Goal: Complete application form

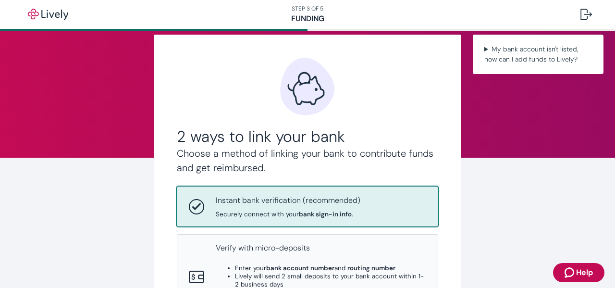
scroll to position [16, 0]
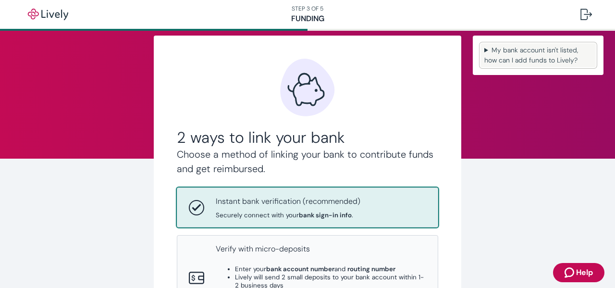
drag, startPoint x: 0, startPoint y: 0, endPoint x: 520, endPoint y: 50, distance: 522.4
click at [520, 50] on summary "My bank account isn't listed, how can I add funds to Lively?" at bounding box center [538, 55] width 115 height 24
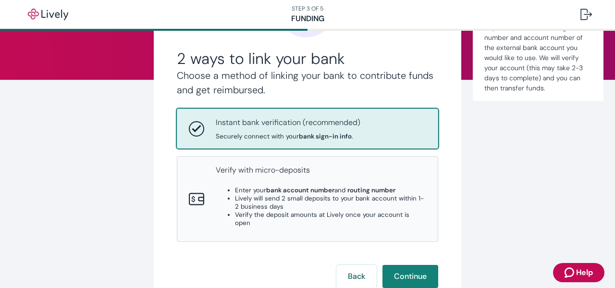
scroll to position [97, 0]
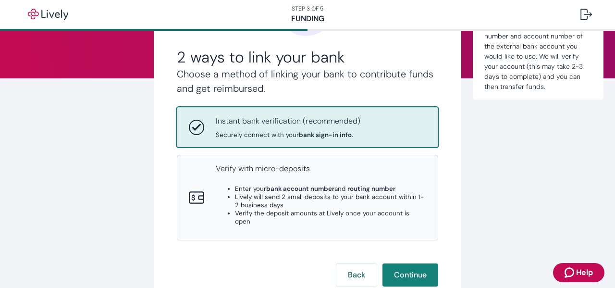
click at [242, 135] on span "Securely connect with your bank sign-in info ." at bounding box center [288, 135] width 145 height 8
click at [396, 263] on button "Continue" at bounding box center [411, 274] width 56 height 23
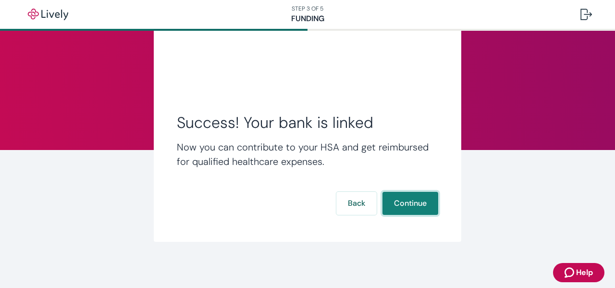
scroll to position [25, 0]
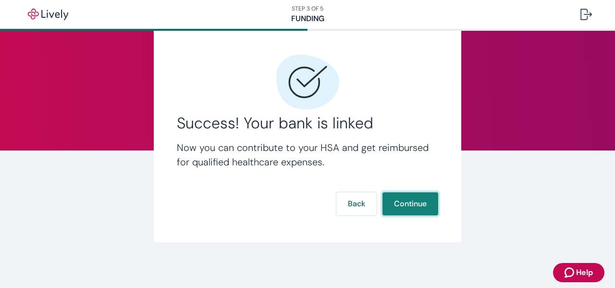
click at [420, 202] on button "Continue" at bounding box center [411, 203] width 56 height 23
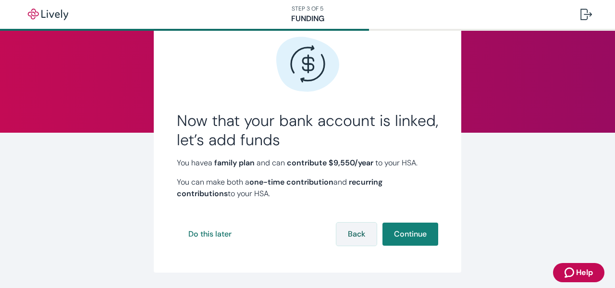
scroll to position [48, 0]
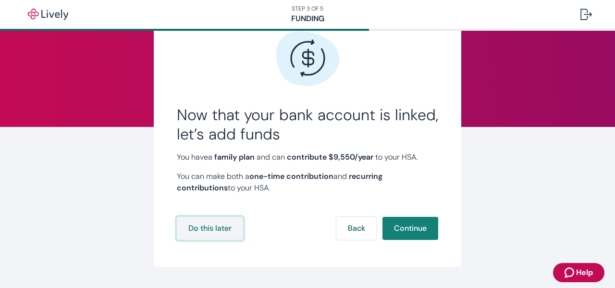
click at [224, 230] on button "Do this later" at bounding box center [210, 228] width 66 height 23
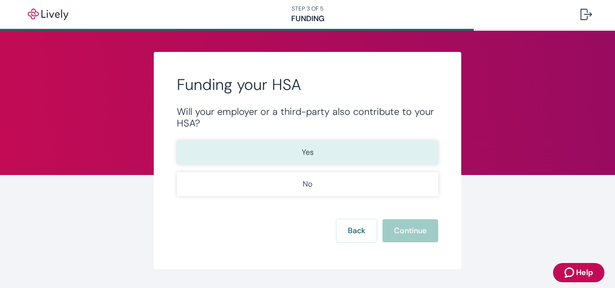
click at [328, 145] on button "Yes" at bounding box center [307, 152] width 261 height 24
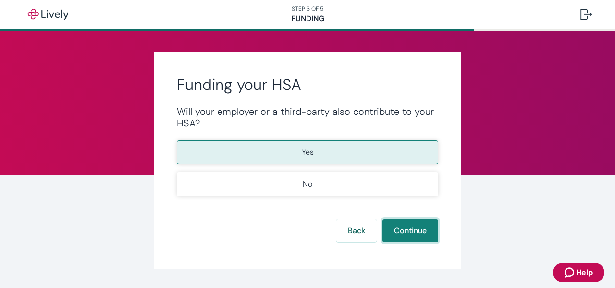
click at [396, 233] on button "Continue" at bounding box center [411, 230] width 56 height 23
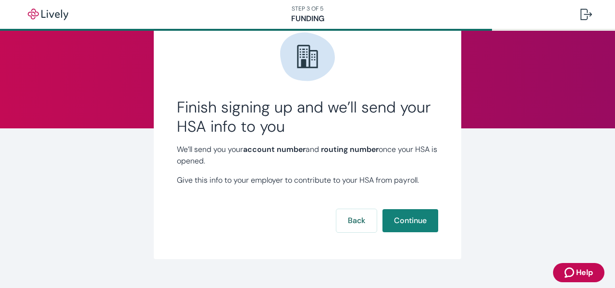
scroll to position [64, 0]
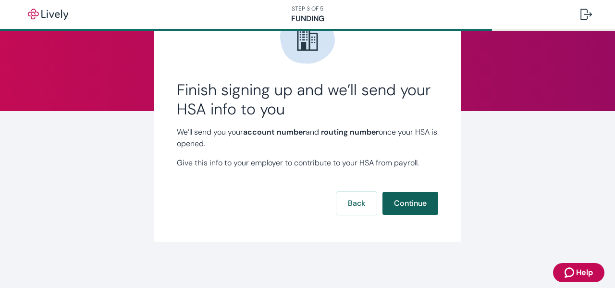
click at [415, 210] on button "Continue" at bounding box center [411, 203] width 56 height 23
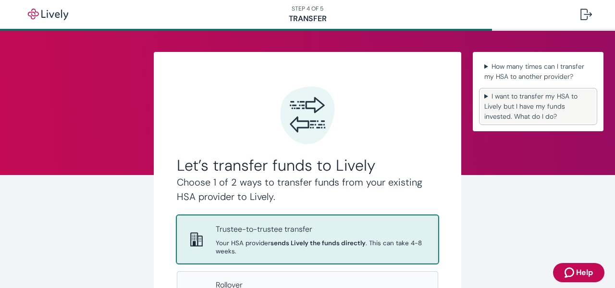
click at [513, 114] on summary "I want to transfer my HSA to Lively but I have my funds invested. What do I do?" at bounding box center [538, 106] width 115 height 34
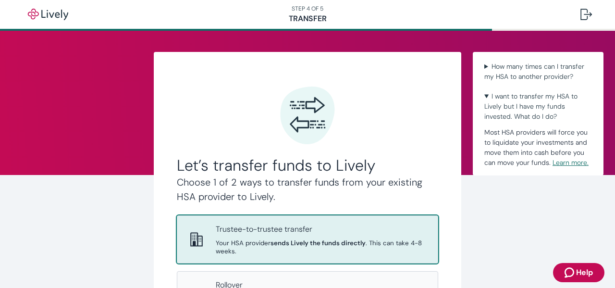
click at [558, 164] on link "Learn more." at bounding box center [571, 162] width 36 height 9
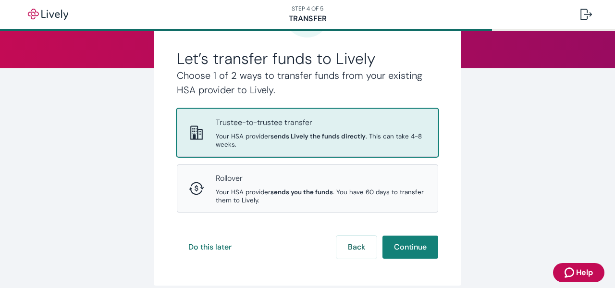
scroll to position [128, 0]
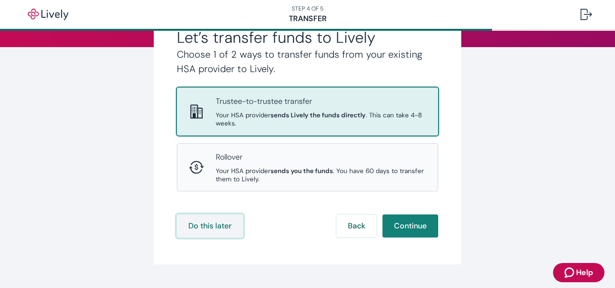
click at [217, 225] on button "Do this later" at bounding box center [210, 225] width 66 height 23
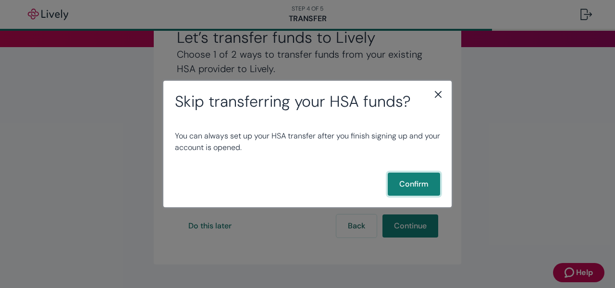
click at [419, 185] on button "Confirm" at bounding box center [414, 184] width 52 height 23
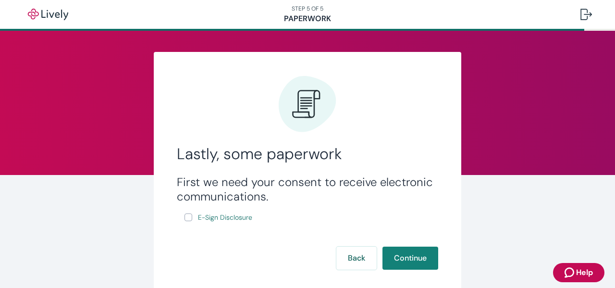
click at [185, 222] on label "E-Sign Disclosure" at bounding box center [220, 217] width 70 height 12
click at [185, 221] on input "E-Sign Disclosure" at bounding box center [189, 217] width 8 height 8
checkbox input "true"
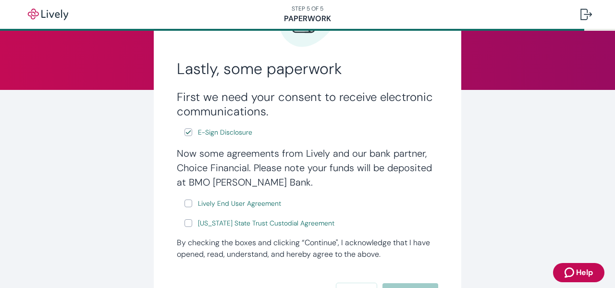
scroll to position [128, 0]
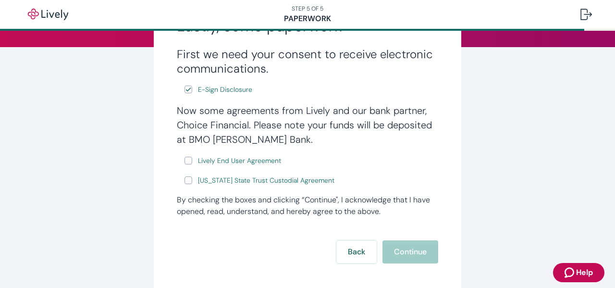
click at [185, 158] on input "Lively End User Agreement" at bounding box center [189, 161] width 8 height 8
checkbox input "true"
click at [185, 180] on input "[US_STATE] State Trust Custodial Agreement" at bounding box center [189, 180] width 8 height 8
checkbox input "true"
click at [421, 254] on button "Continue" at bounding box center [411, 251] width 56 height 23
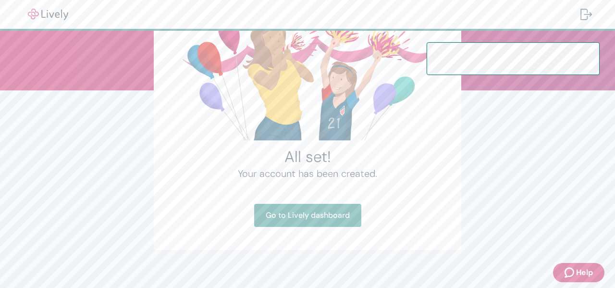
scroll to position [93, 0]
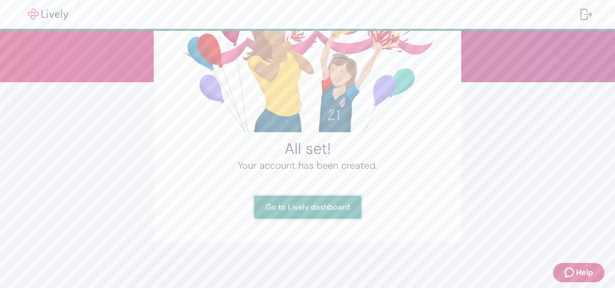
click at [317, 213] on link "Go to Lively dashboard" at bounding box center [307, 207] width 107 height 23
